Goal: Task Accomplishment & Management: Use online tool/utility

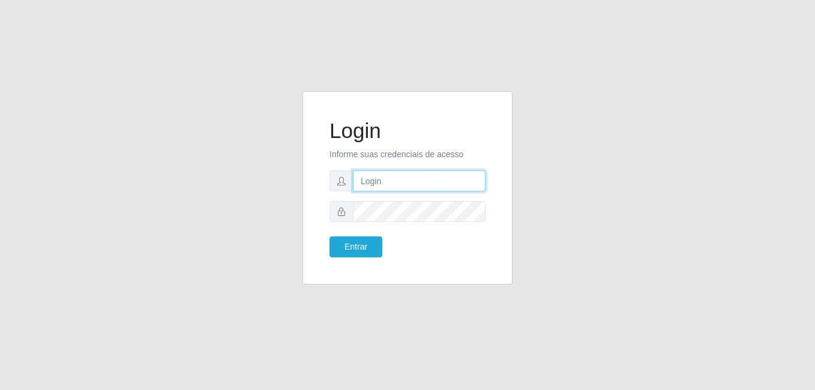
type input "bianor@bemais"
drag, startPoint x: 429, startPoint y: 175, endPoint x: 324, endPoint y: 170, distance: 105.8
click at [325, 169] on div "Login Informe suas credenciais de acesso bianor@bemais Entrar" at bounding box center [408, 187] width 180 height 163
type input "[PERSON_NAME]"
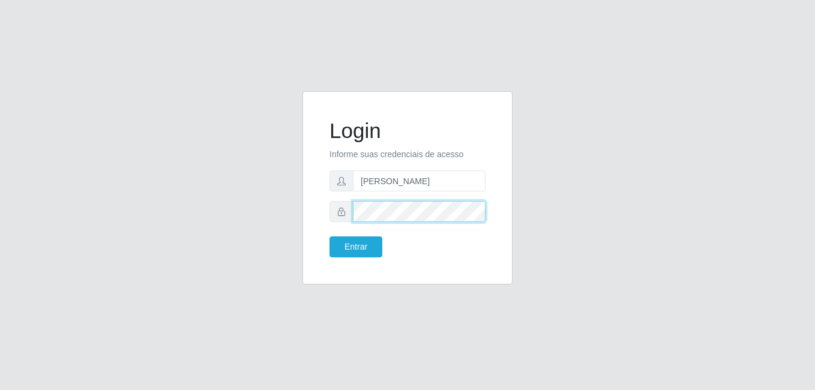
click at [342, 212] on div at bounding box center [408, 211] width 156 height 21
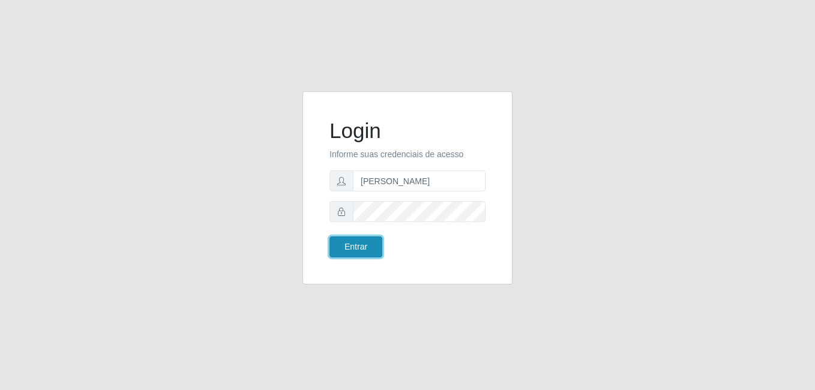
click at [353, 238] on button "Entrar" at bounding box center [356, 246] width 53 height 21
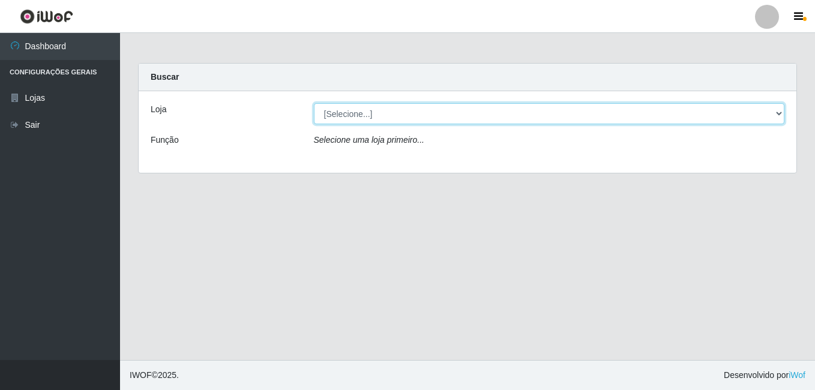
drag, startPoint x: 367, startPoint y: 113, endPoint x: 364, endPoint y: 125, distance: 12.0
click at [367, 113] on select "[Selecione...] [PERSON_NAME]" at bounding box center [549, 113] width 471 height 21
select select "230"
click at [314, 103] on select "[Selecione...] [PERSON_NAME]" at bounding box center [549, 113] width 471 height 21
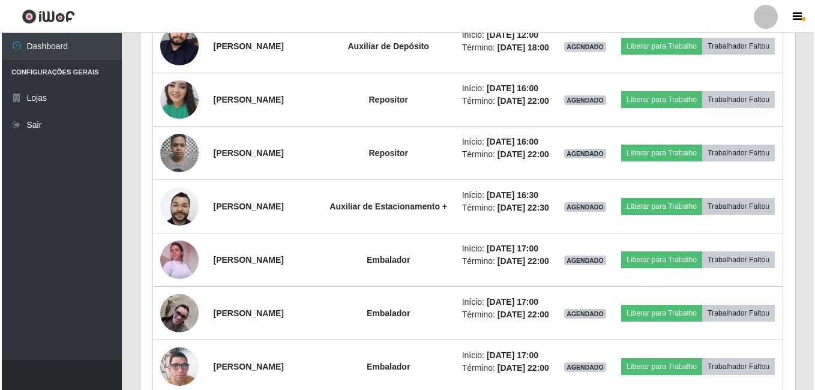
scroll to position [780, 0]
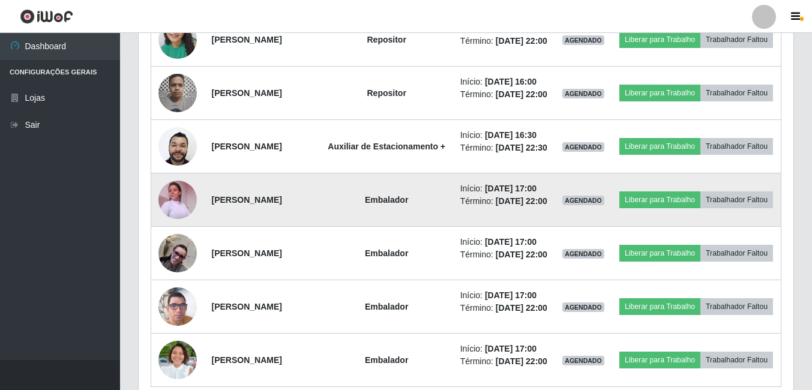
click at [175, 225] on img at bounding box center [177, 199] width 38 height 51
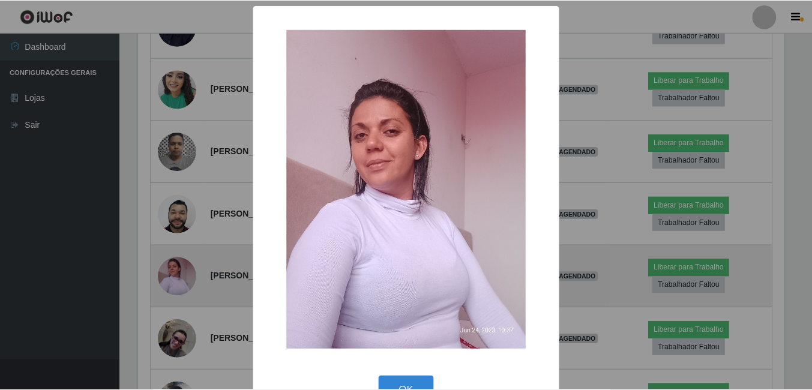
scroll to position [249, 649]
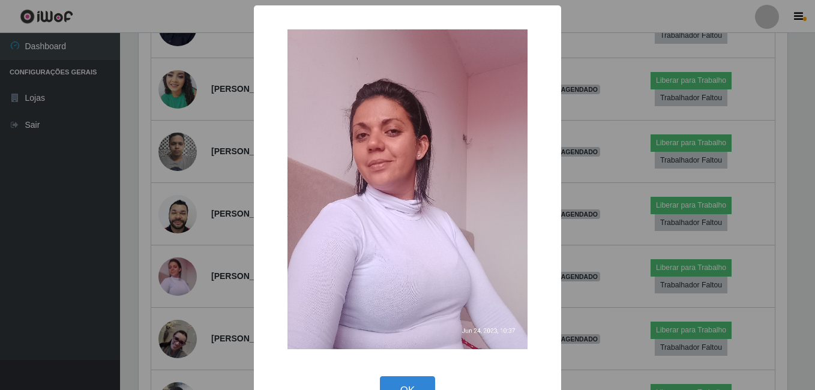
click at [166, 271] on div "× OK Cancel" at bounding box center [407, 195] width 815 height 390
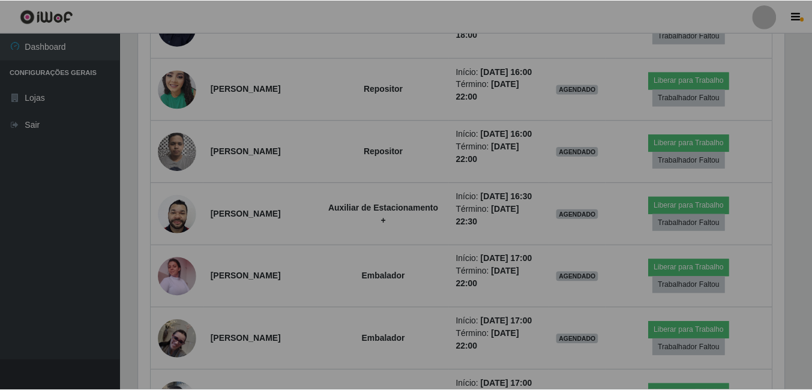
scroll to position [249, 655]
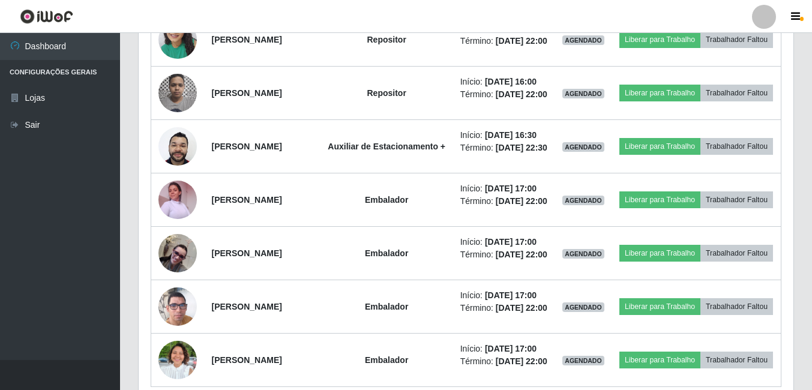
click at [472, 8] on header "Perfil Alterar Senha Sair" at bounding box center [406, 16] width 812 height 33
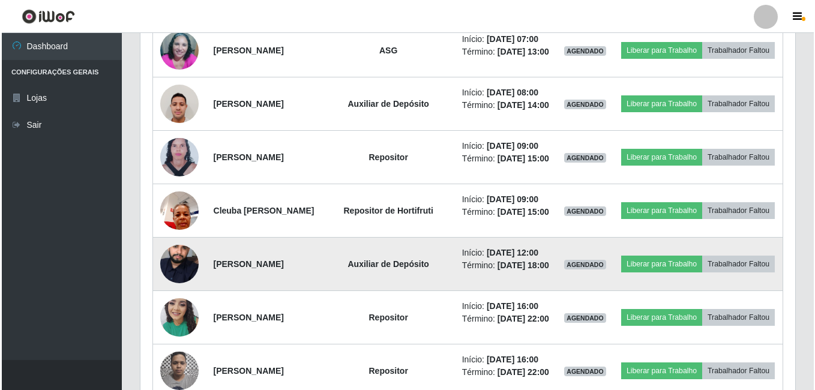
scroll to position [420, 0]
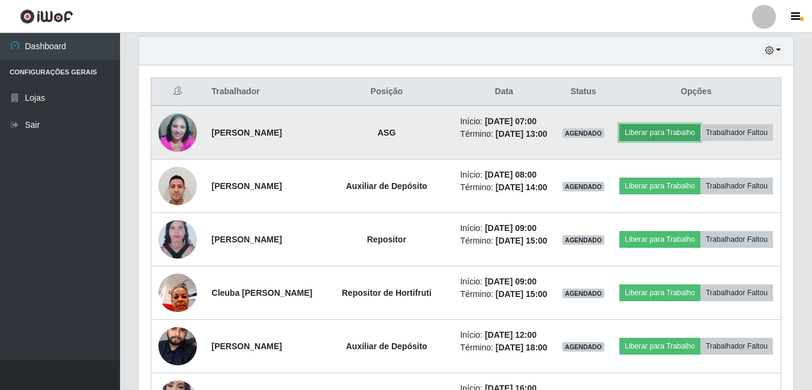
click at [675, 125] on button "Liberar para Trabalho" at bounding box center [659, 132] width 81 height 17
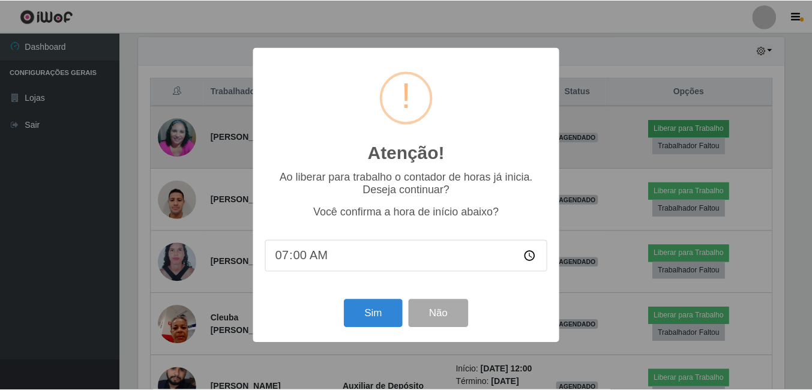
scroll to position [249, 649]
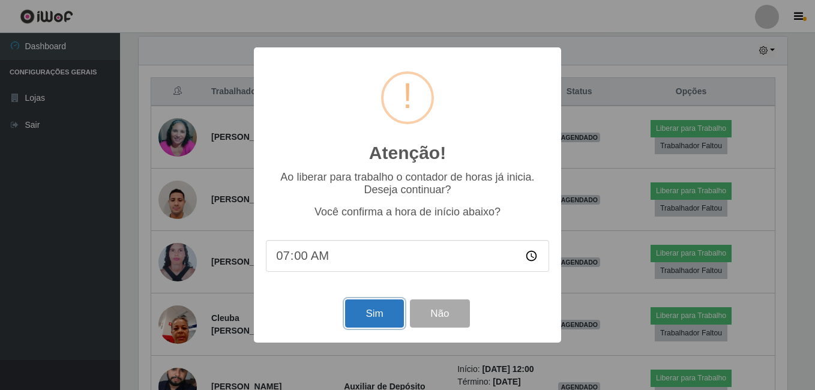
click at [366, 313] on button "Sim" at bounding box center [374, 314] width 58 height 28
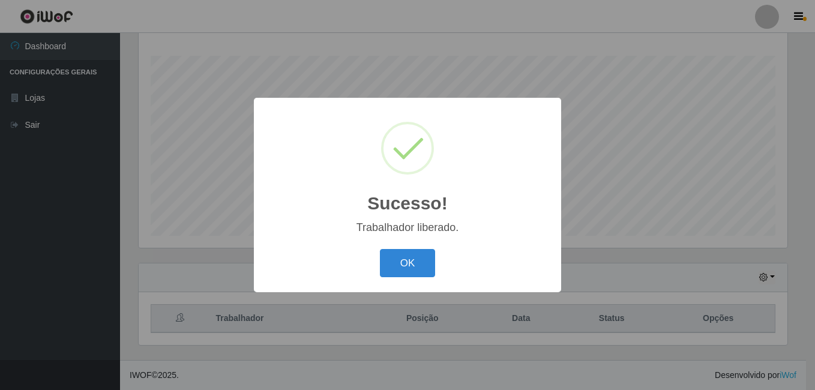
click at [380, 249] on button "OK" at bounding box center [408, 263] width 56 height 28
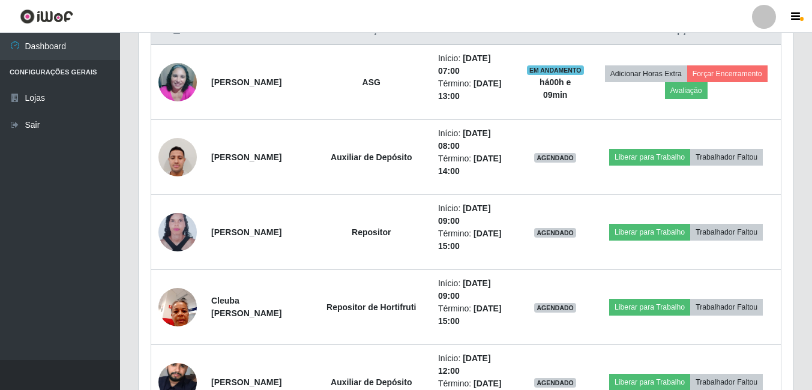
scroll to position [493, 0]
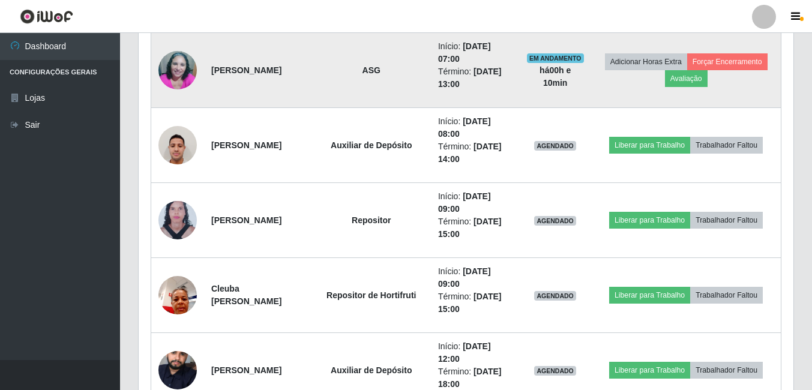
click at [256, 37] on td "[PERSON_NAME]" at bounding box center [258, 70] width 108 height 76
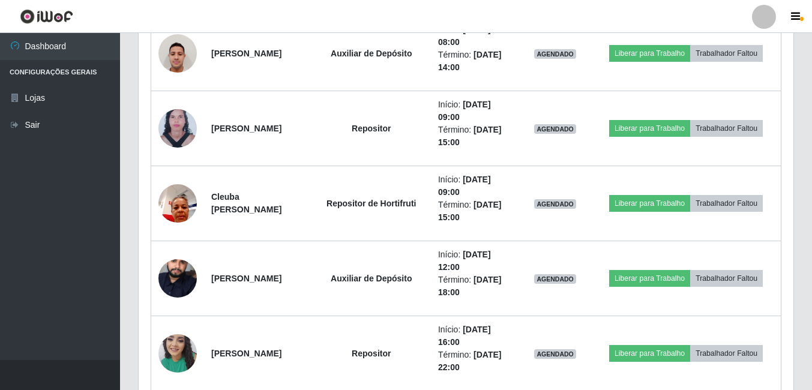
scroll to position [673, 0]
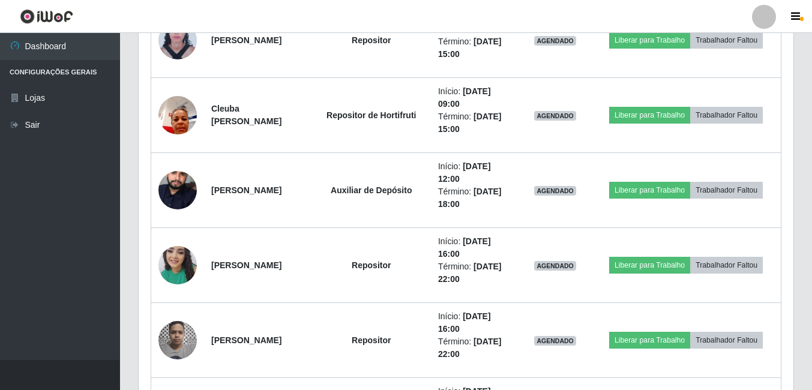
click at [716, 12] on header "Perfil Alterar Senha Sair" at bounding box center [406, 16] width 812 height 33
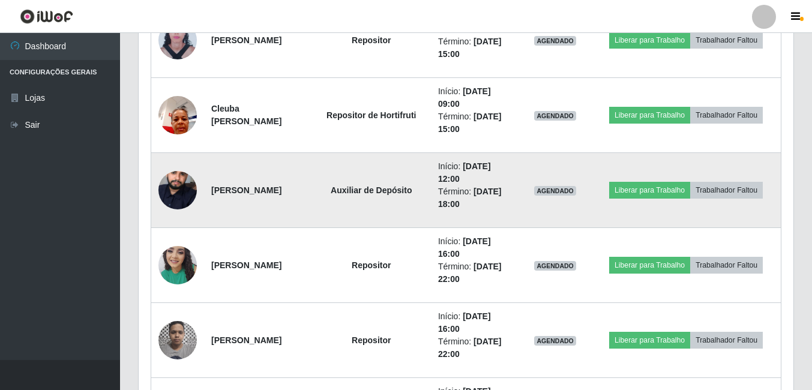
click at [152, 176] on td at bounding box center [177, 190] width 53 height 75
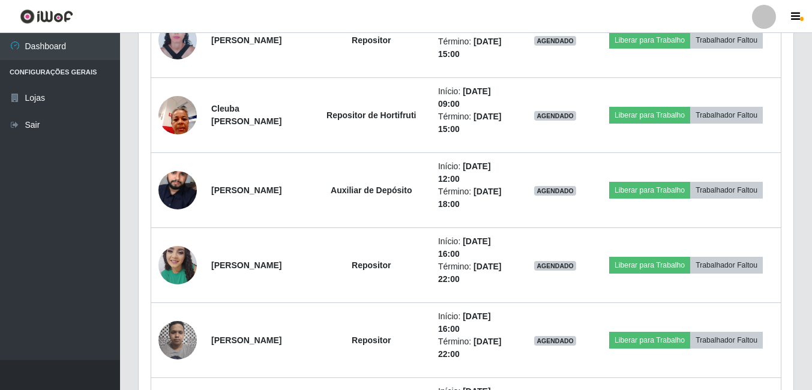
click at [206, 4] on header "Perfil Alterar Senha Sair" at bounding box center [406, 16] width 812 height 33
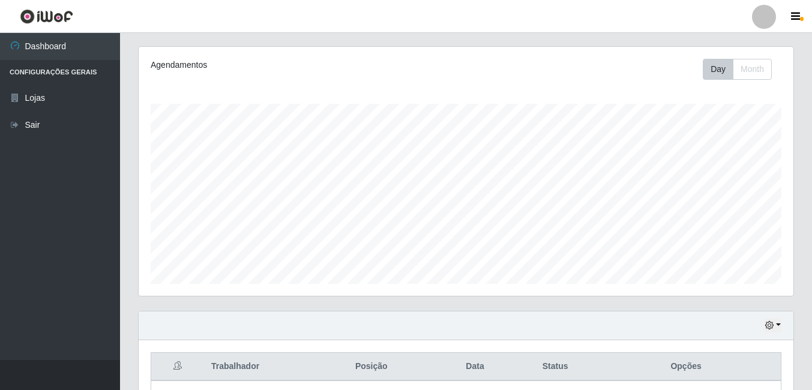
scroll to position [73, 0]
